Goal: Task Accomplishment & Management: Manage account settings

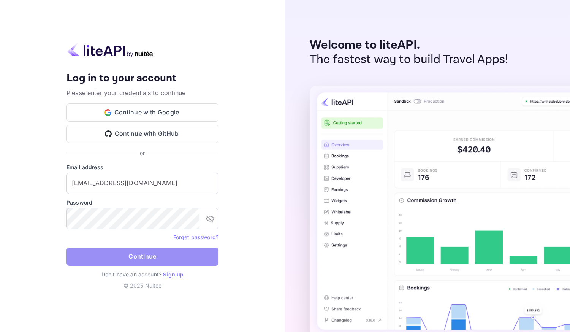
drag, startPoint x: 0, startPoint y: 0, endPoint x: 146, endPoint y: 260, distance: 298.4
click at [146, 260] on button "Continue" at bounding box center [142, 256] width 152 height 18
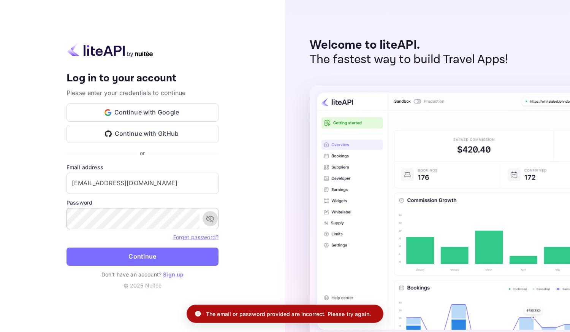
click at [207, 220] on icon "toggle password visibility" at bounding box center [210, 218] width 8 height 7
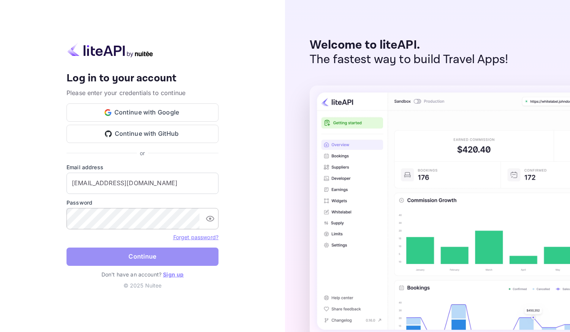
click at [132, 257] on button "Continue" at bounding box center [142, 256] width 152 height 18
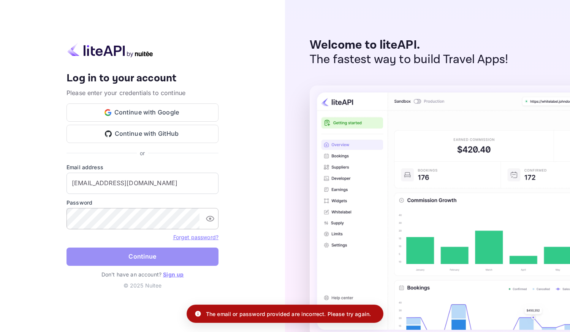
click at [87, 257] on button "Continue" at bounding box center [142, 256] width 152 height 18
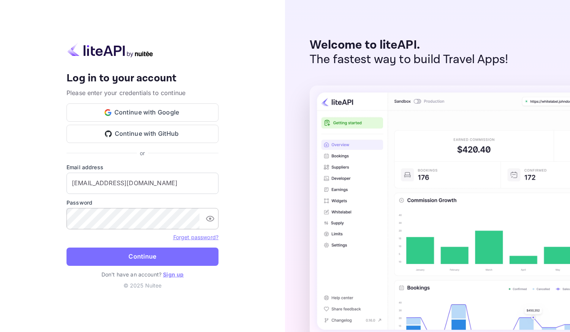
click at [190, 238] on link "Forget password?" at bounding box center [195, 237] width 45 height 6
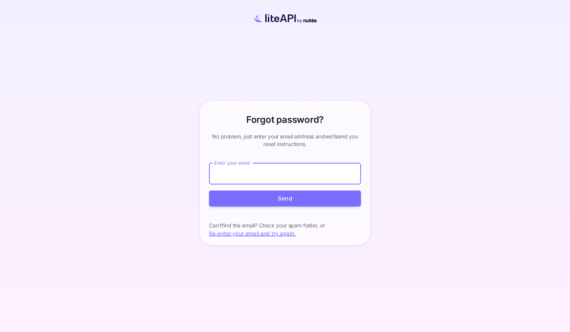
type input "[EMAIL_ADDRESS][DOMAIN_NAME]"
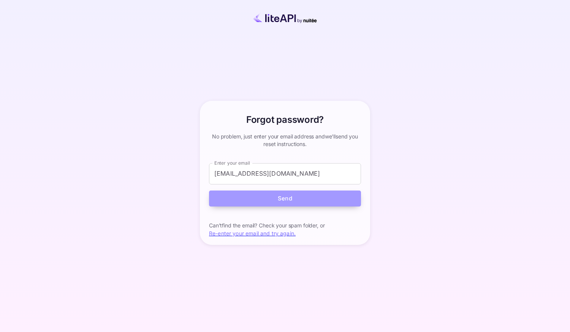
click at [266, 201] on button "Send" at bounding box center [285, 198] width 152 height 16
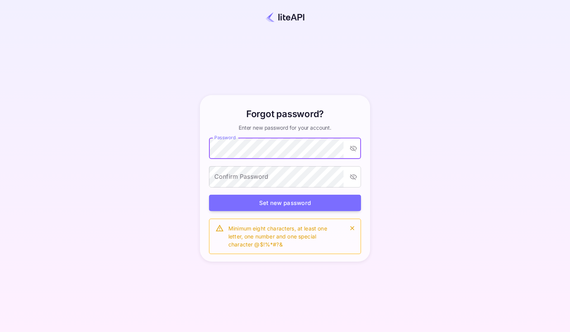
click at [352, 150] on icon "toggle password visibility" at bounding box center [353, 149] width 7 height 6
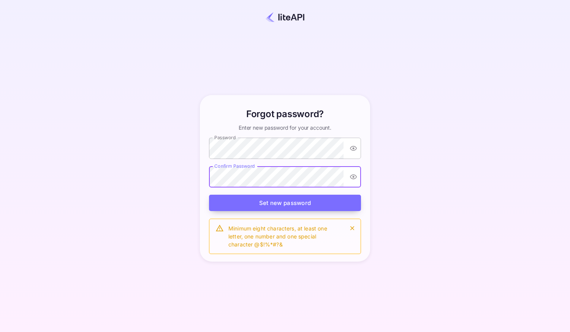
click at [277, 199] on button "Set new password" at bounding box center [285, 202] width 152 height 16
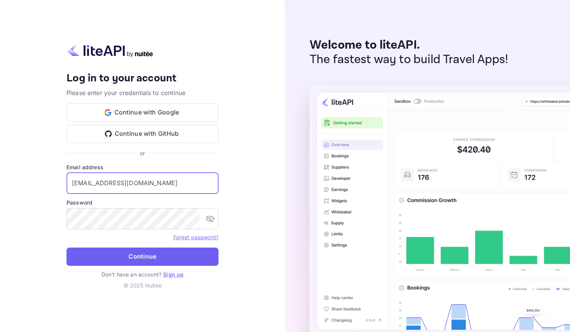
click at [133, 252] on button "Continue" at bounding box center [142, 256] width 152 height 18
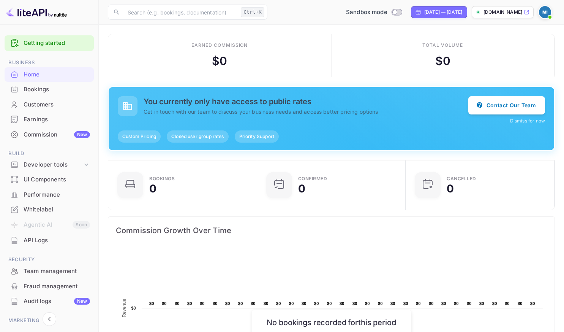
scroll to position [118, 139]
click at [60, 209] on div "Whitelabel" at bounding box center [57, 209] width 66 height 9
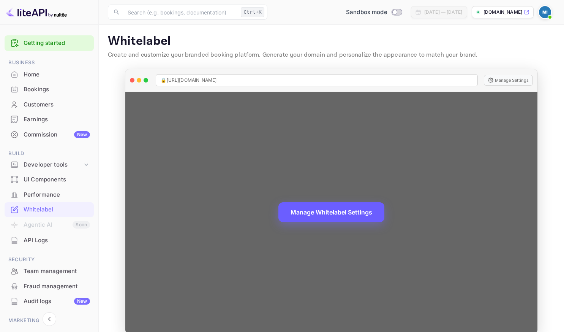
click at [354, 213] on button "Manage Whitelabel Settings" at bounding box center [331, 212] width 106 height 20
